Goal: Navigation & Orientation: Find specific page/section

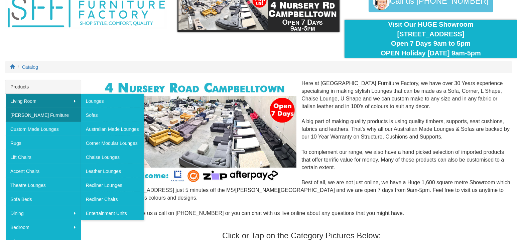
scroll to position [55, 0]
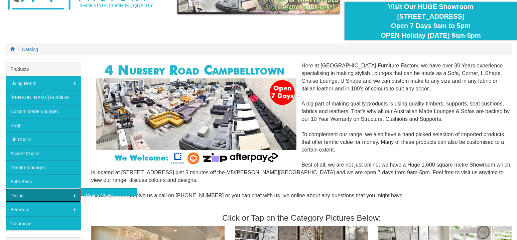
click at [56, 190] on link "Dining" at bounding box center [43, 195] width 76 height 14
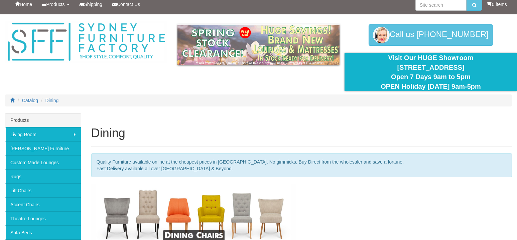
scroll to position [111, 0]
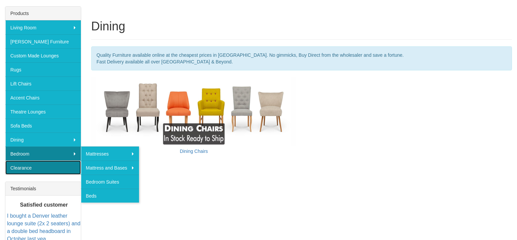
click at [49, 167] on link "Clearance" at bounding box center [43, 168] width 76 height 14
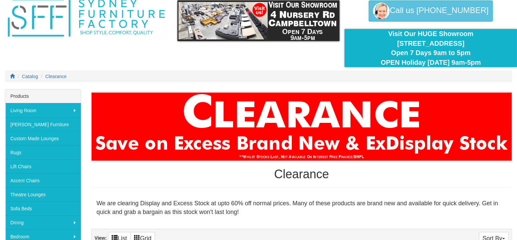
scroll to position [8, 0]
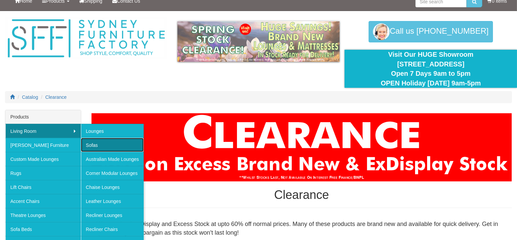
click at [123, 148] on link "Sofas" at bounding box center [112, 145] width 63 height 14
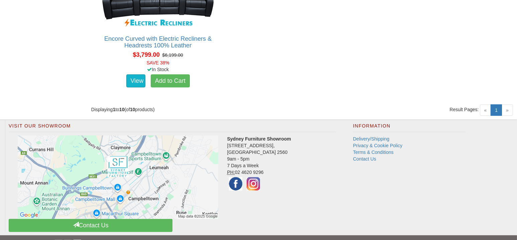
scroll to position [787, 0]
